Goal: Navigation & Orientation: Find specific page/section

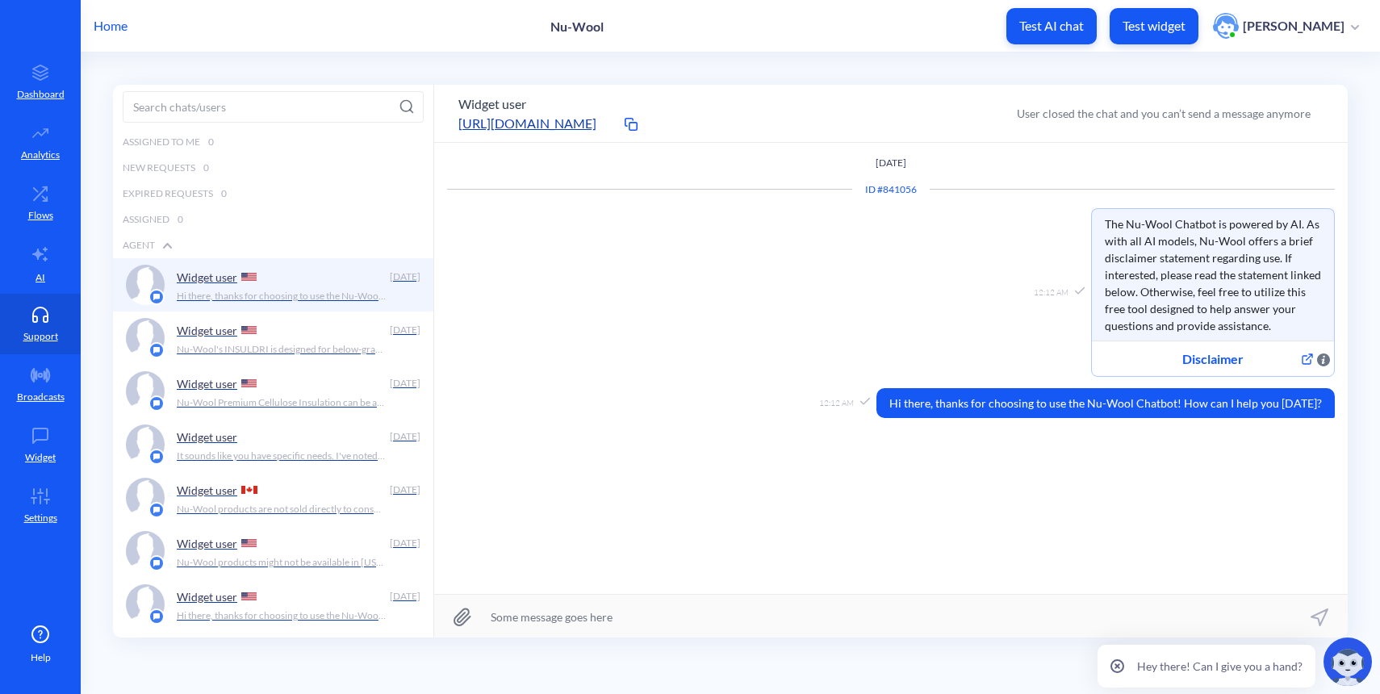
scroll to position [1, 0]
click at [112, 32] on p "Home" at bounding box center [111, 25] width 34 height 19
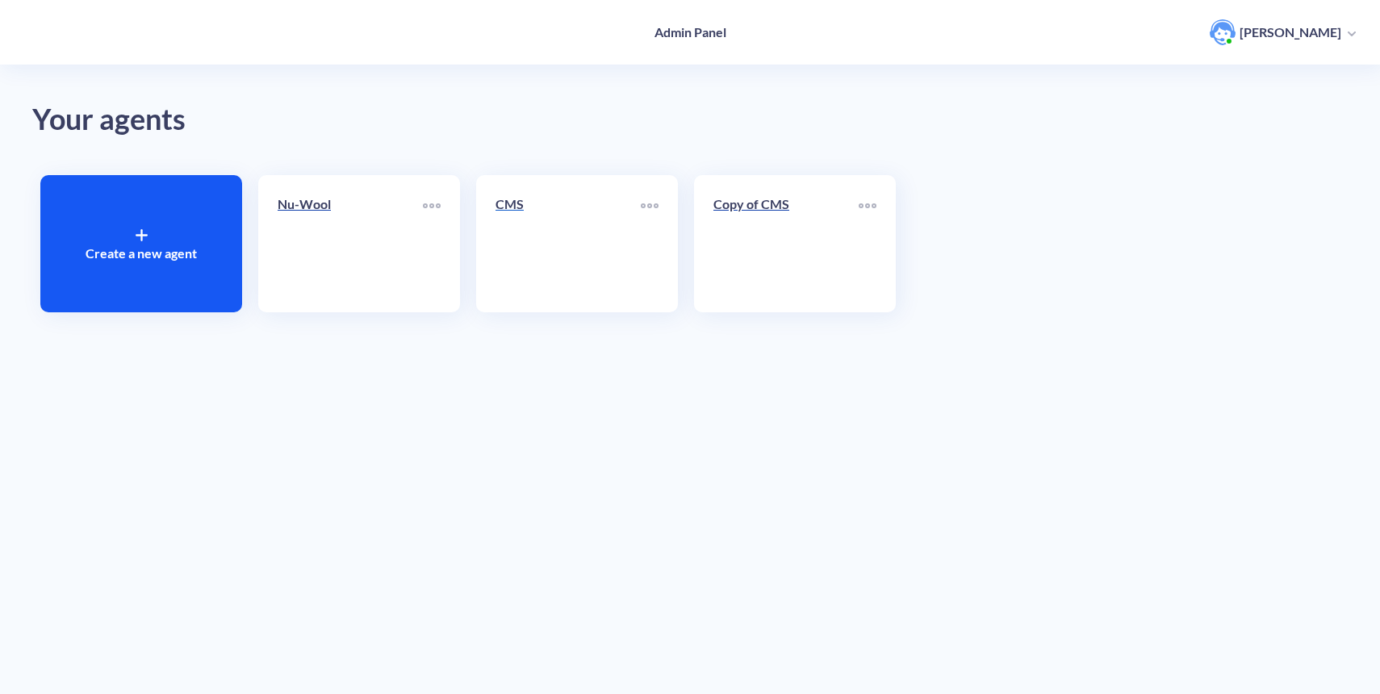
click at [565, 257] on link "CMS" at bounding box center [567, 243] width 145 height 98
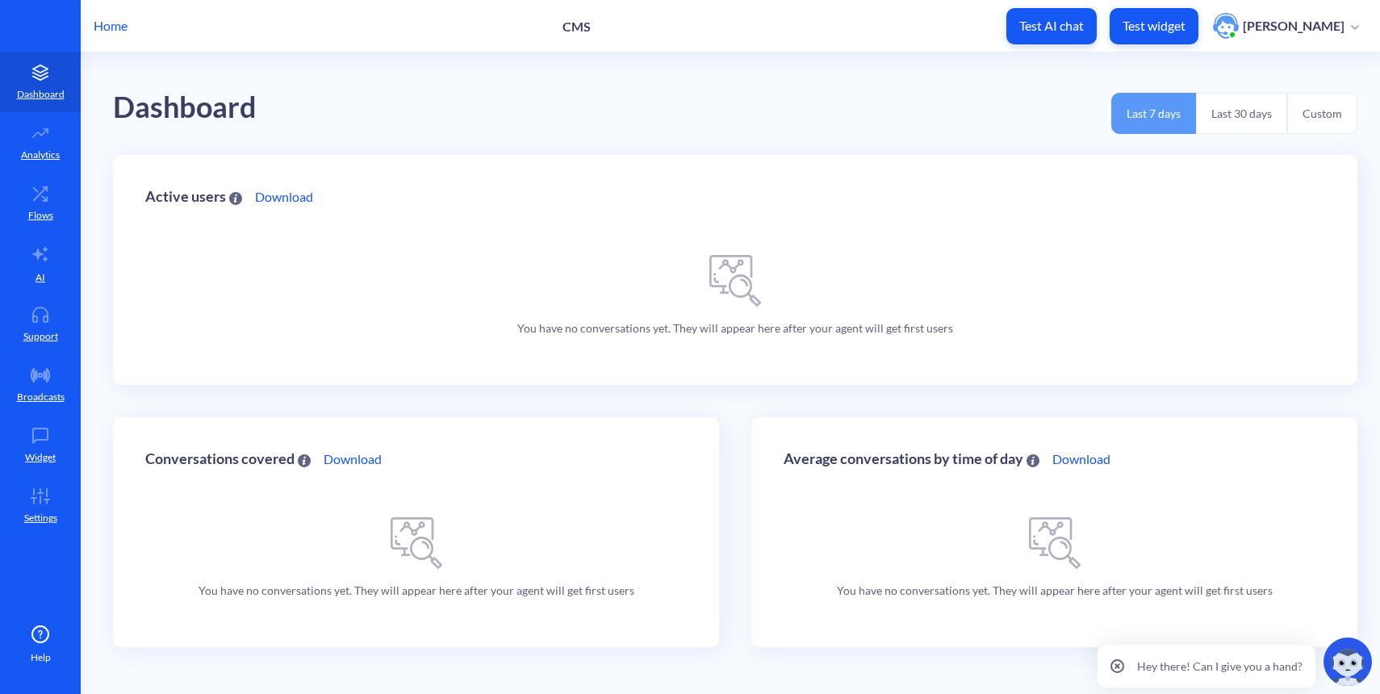
click at [115, 27] on p "Home" at bounding box center [111, 25] width 34 height 19
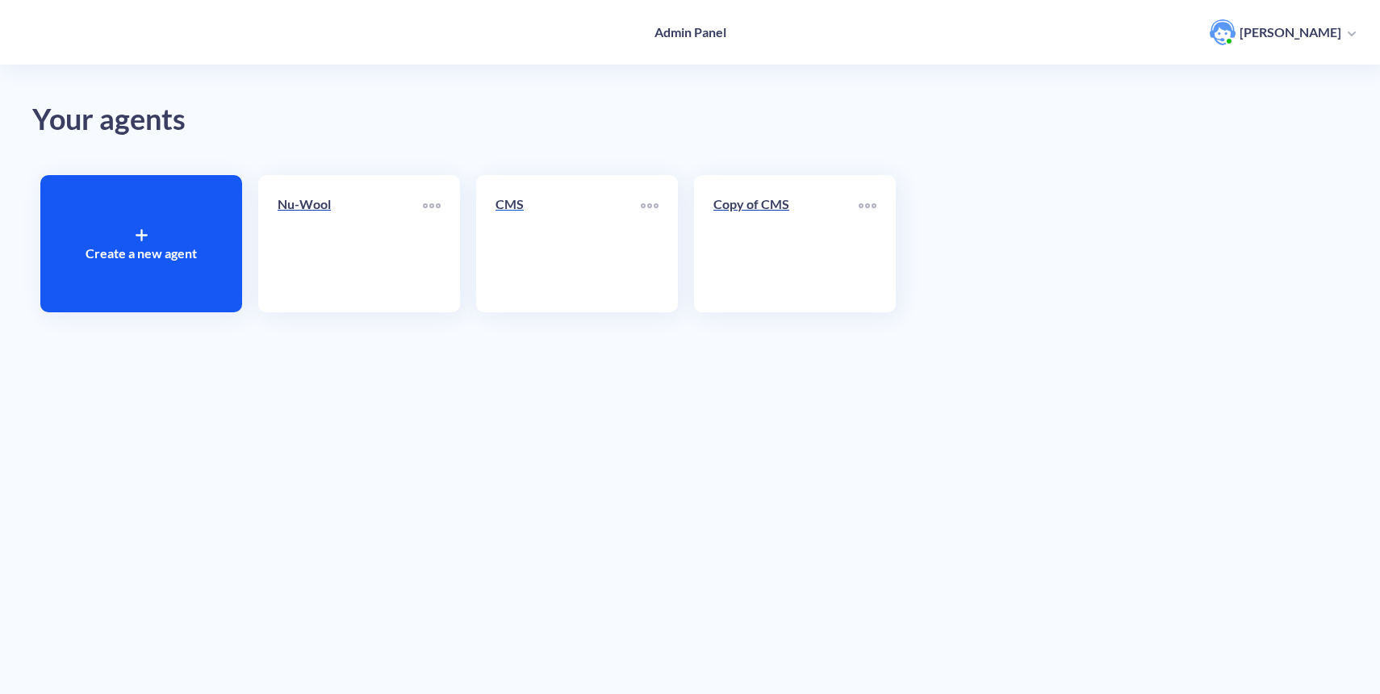
click at [528, 241] on link "CMS" at bounding box center [567, 243] width 145 height 98
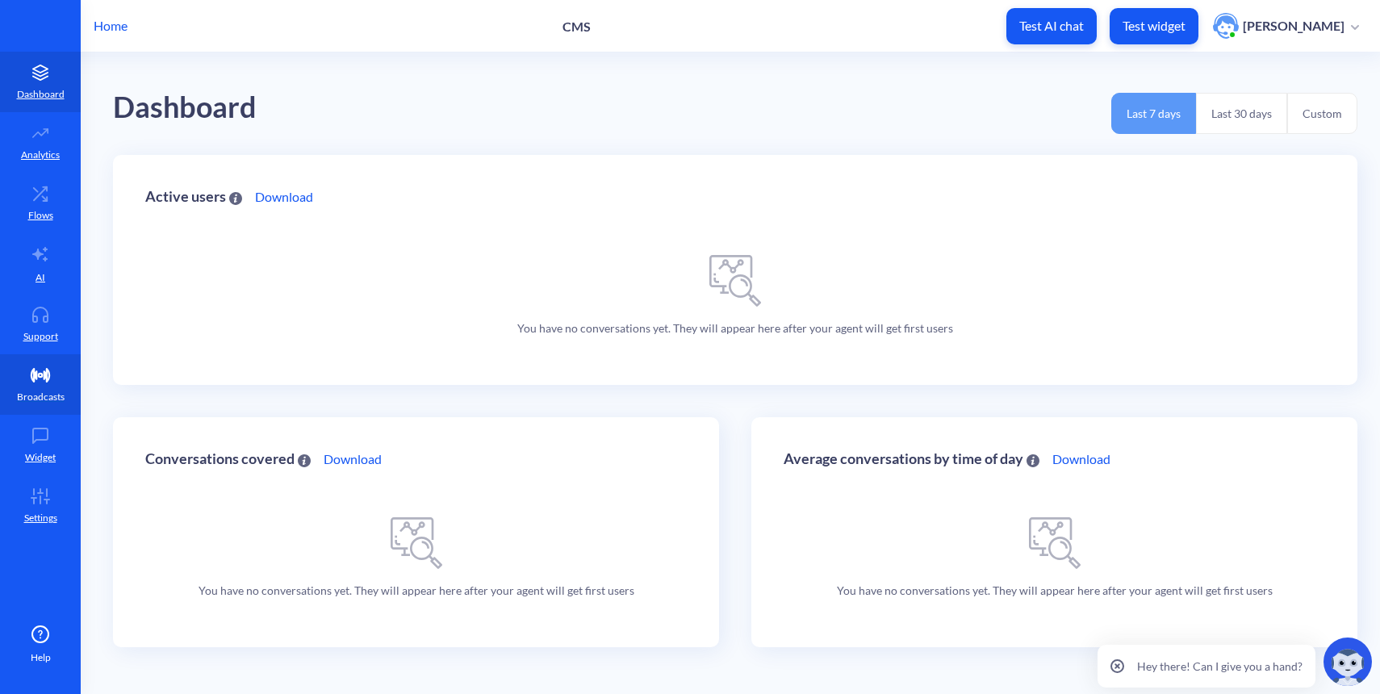
click at [49, 364] on link "Broadcasts" at bounding box center [40, 384] width 81 height 61
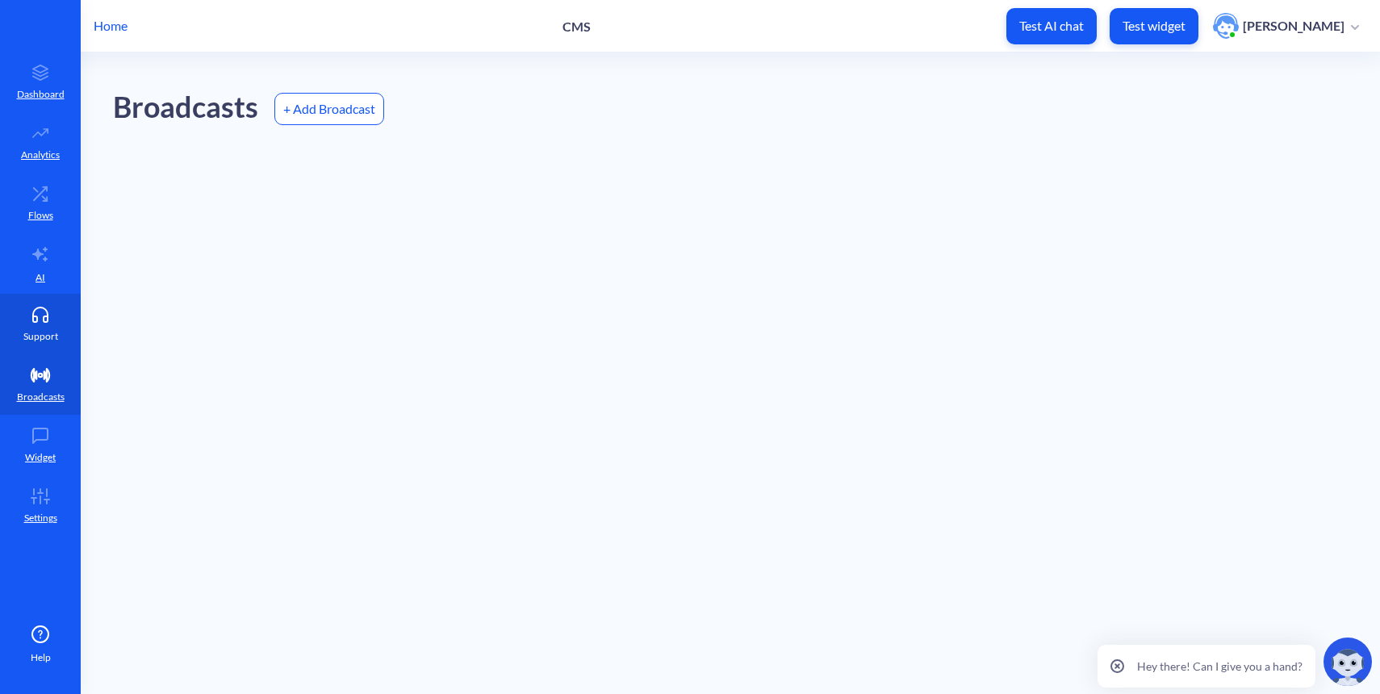
click at [48, 329] on p "Support" at bounding box center [40, 336] width 35 height 15
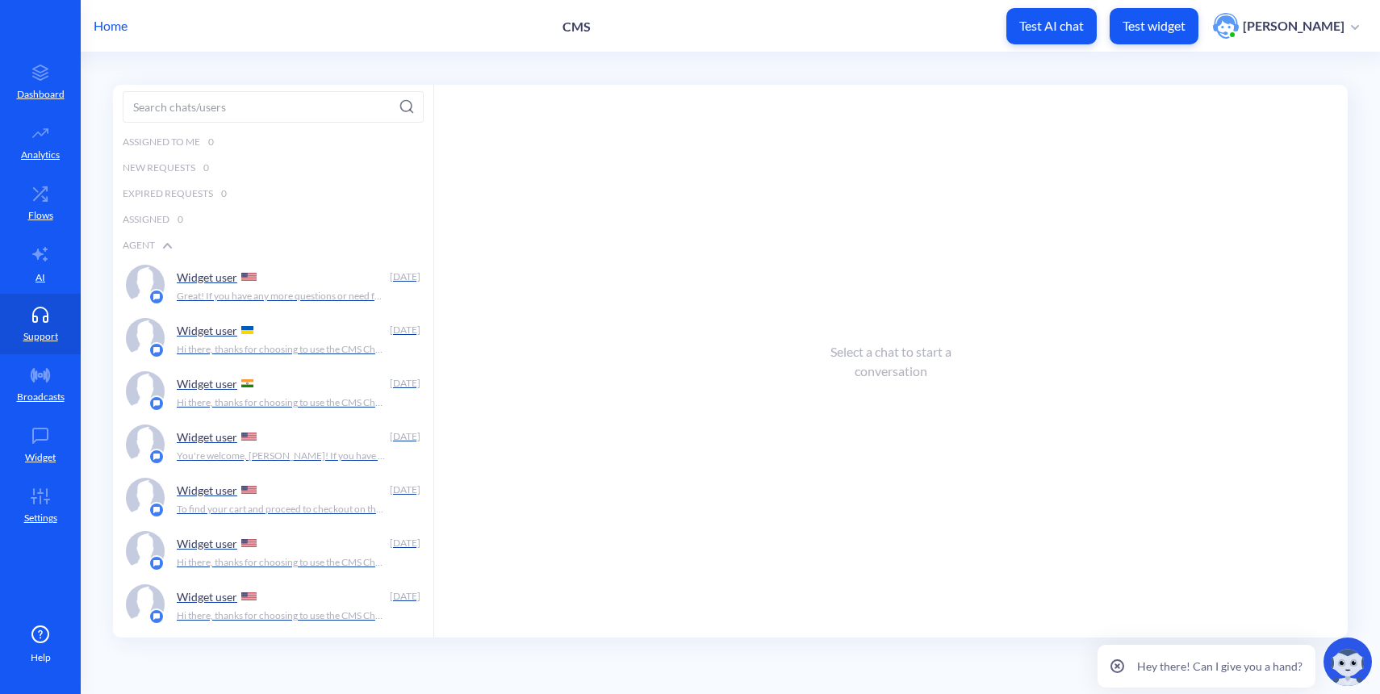
click at [122, 27] on p "Home" at bounding box center [111, 25] width 34 height 19
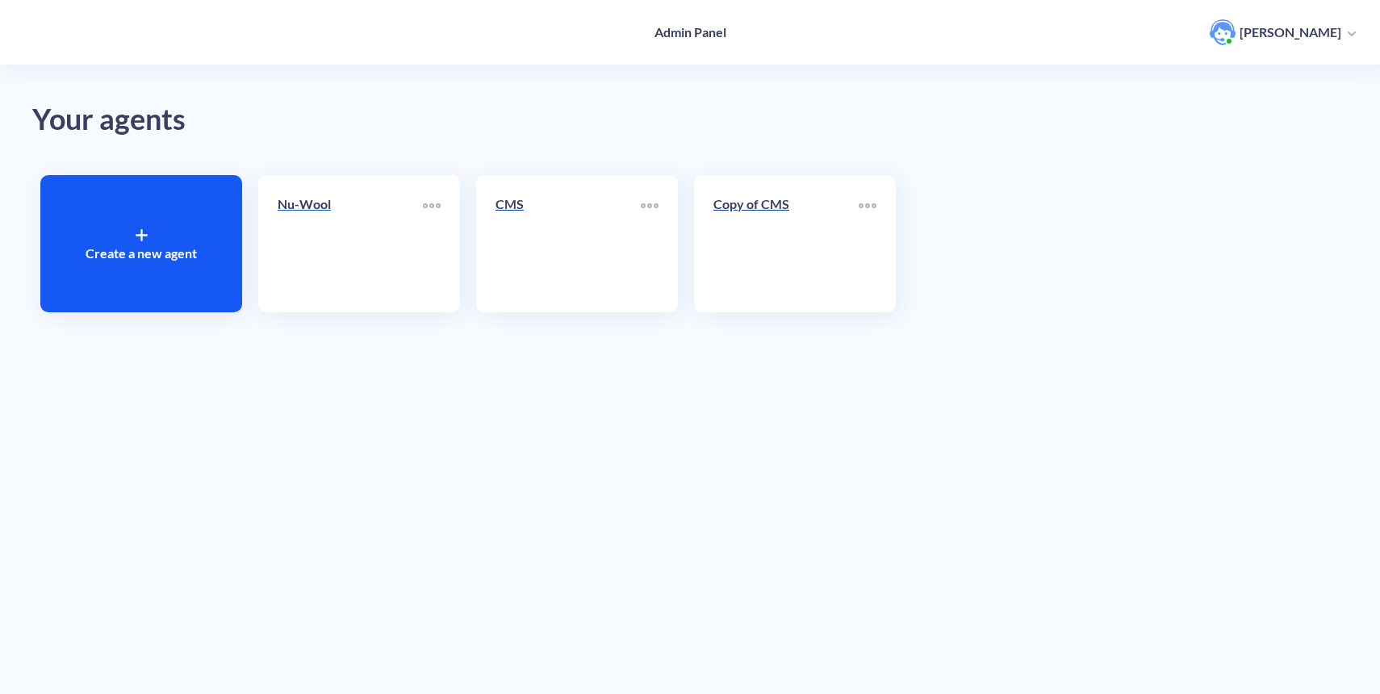
click at [378, 273] on link "Nu-Wool" at bounding box center [350, 243] width 145 height 98
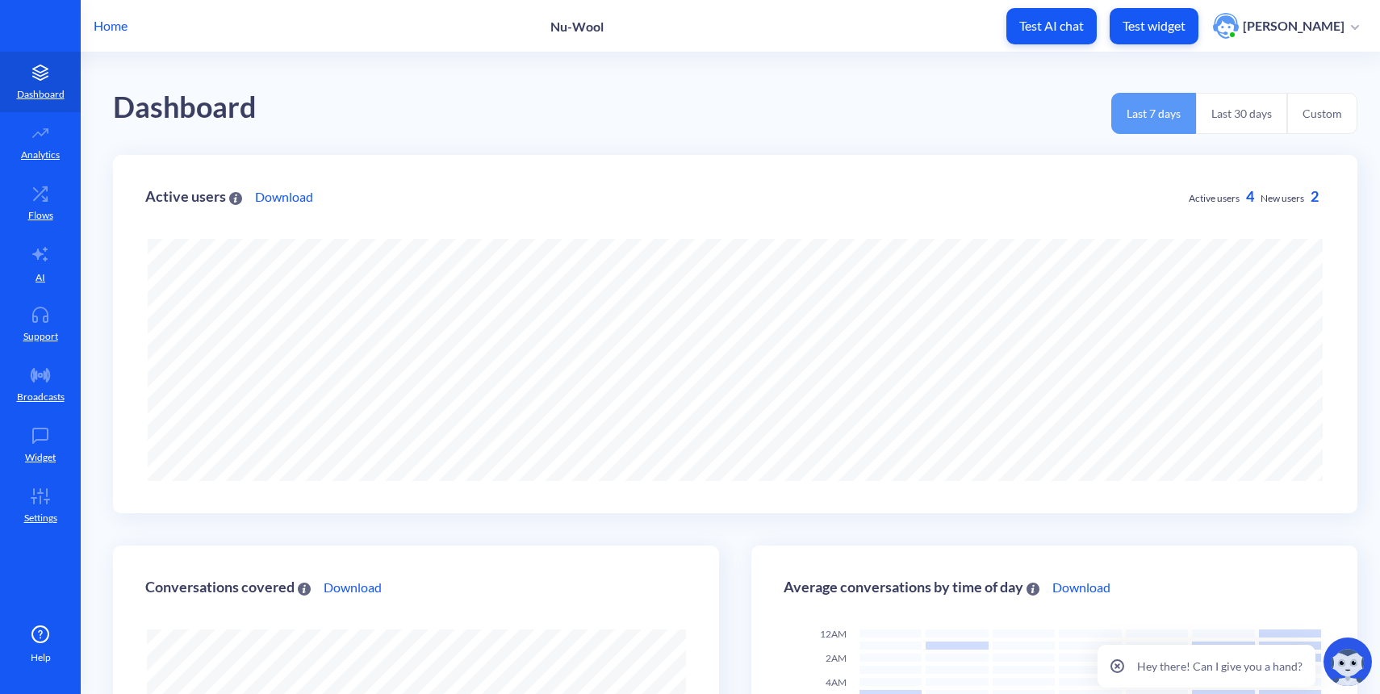
scroll to position [694, 1380]
click at [116, 31] on p "Home" at bounding box center [111, 25] width 34 height 19
